Goal: Task Accomplishment & Management: Manage account settings

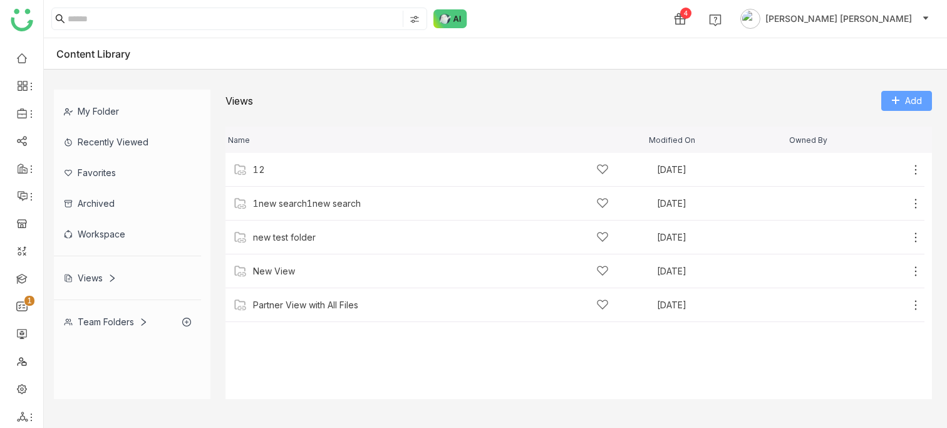
click at [904, 97] on button "Add" at bounding box center [907, 101] width 51 height 20
click at [902, 123] on span "Add View" at bounding box center [909, 127] width 40 height 14
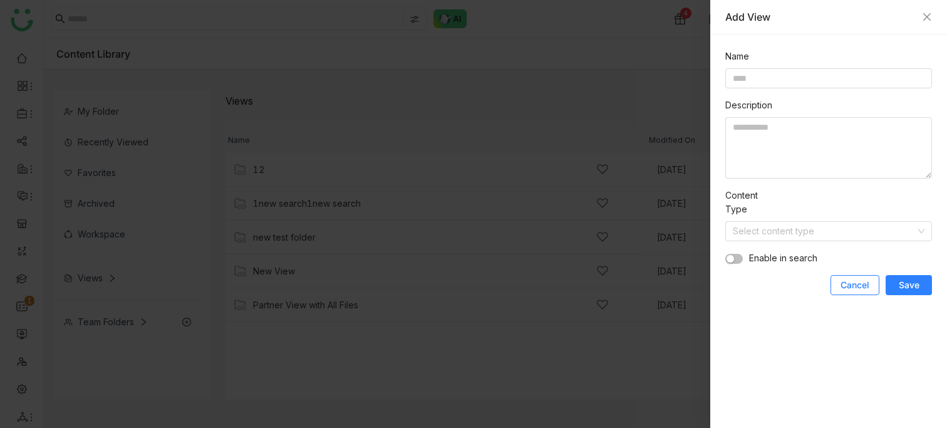
click at [861, 284] on span "Cancel" at bounding box center [855, 285] width 29 height 13
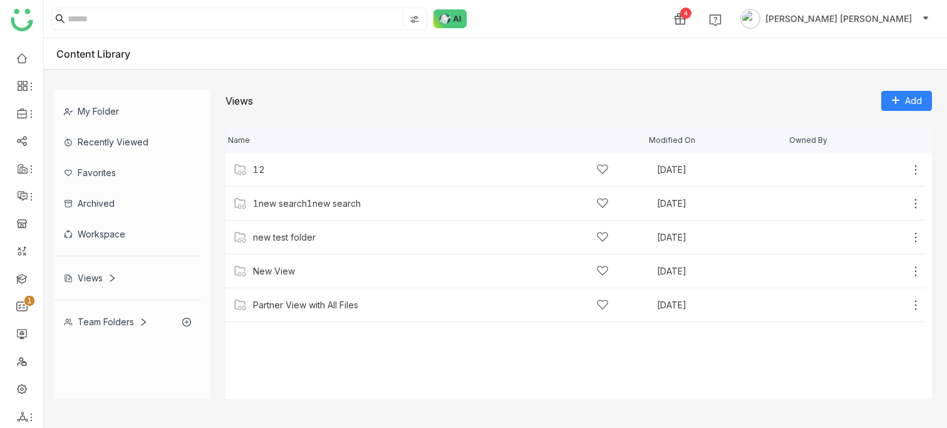
click at [110, 322] on div "Team Folders" at bounding box center [106, 321] width 84 height 11
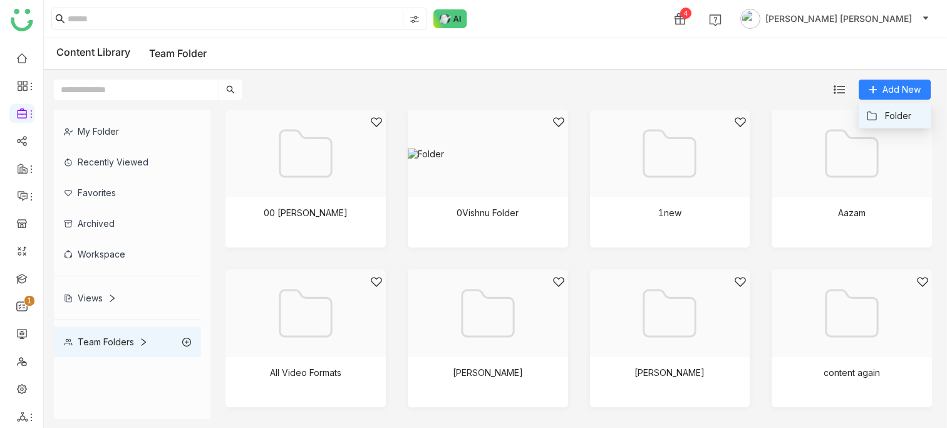
click at [897, 110] on span "Folder" at bounding box center [898, 116] width 26 height 14
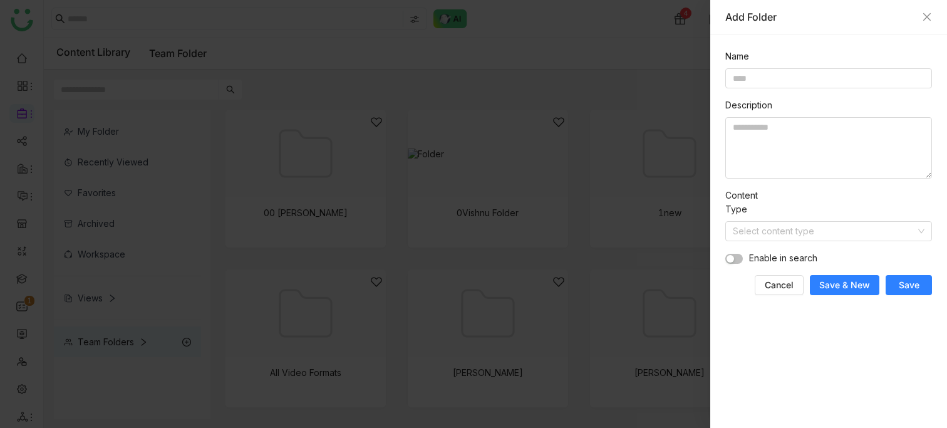
click at [24, 119] on div at bounding box center [473, 214] width 947 height 428
